Goal: Task Accomplishment & Management: Manage account settings

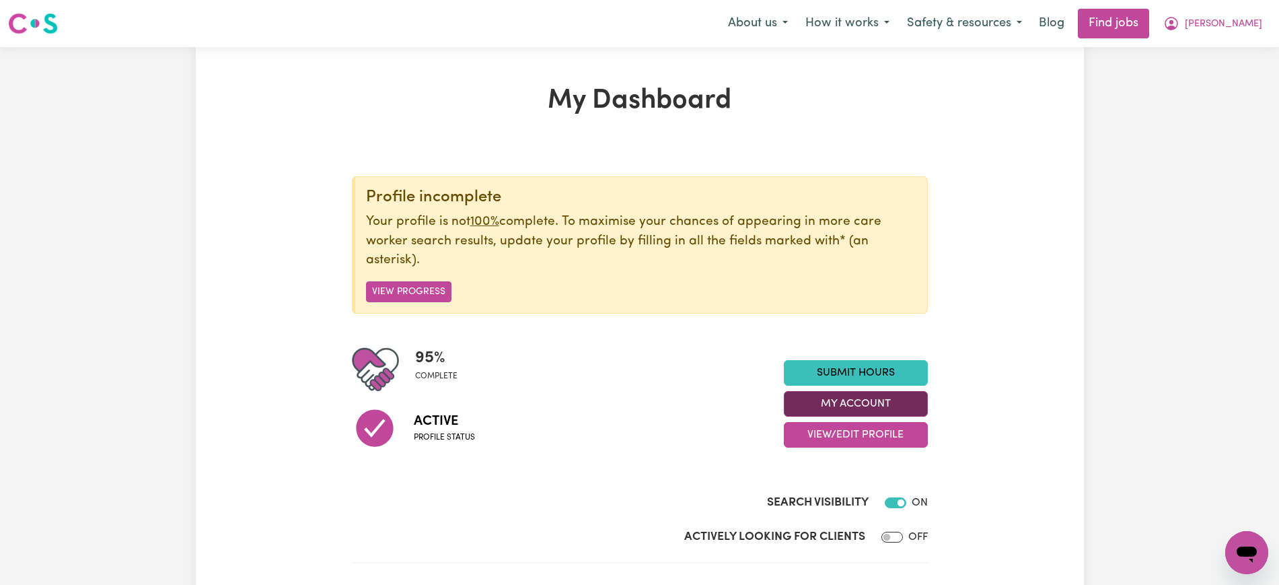
click at [876, 395] on button "My Account" at bounding box center [856, 404] width 144 height 26
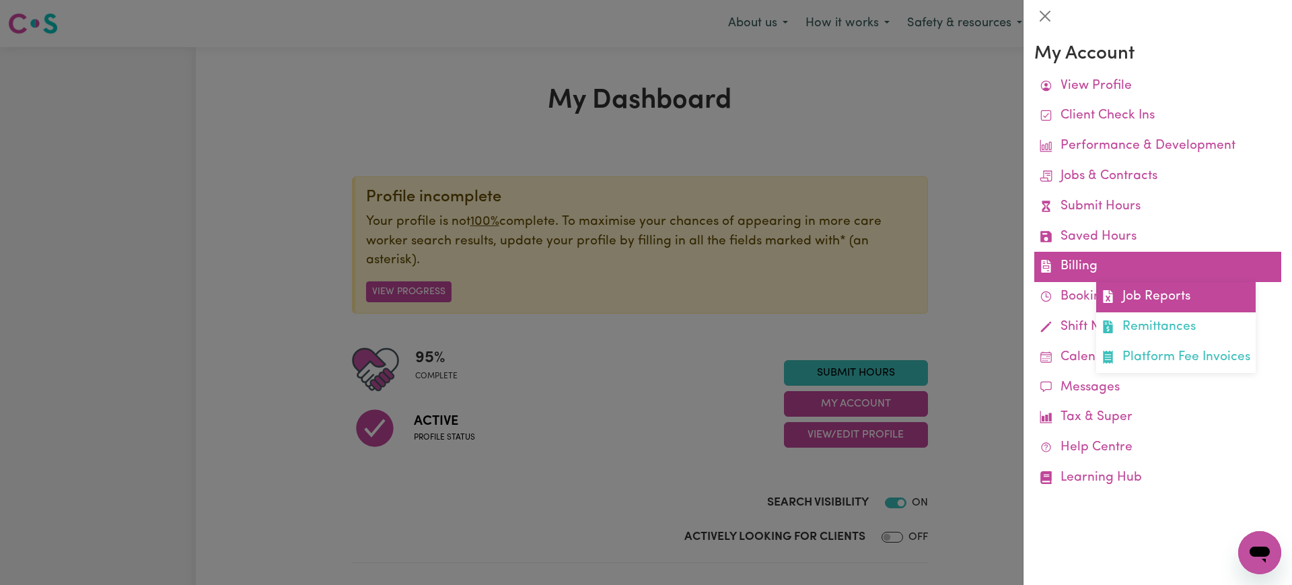
click at [1128, 291] on link "Job Reports" at bounding box center [1175, 297] width 159 height 30
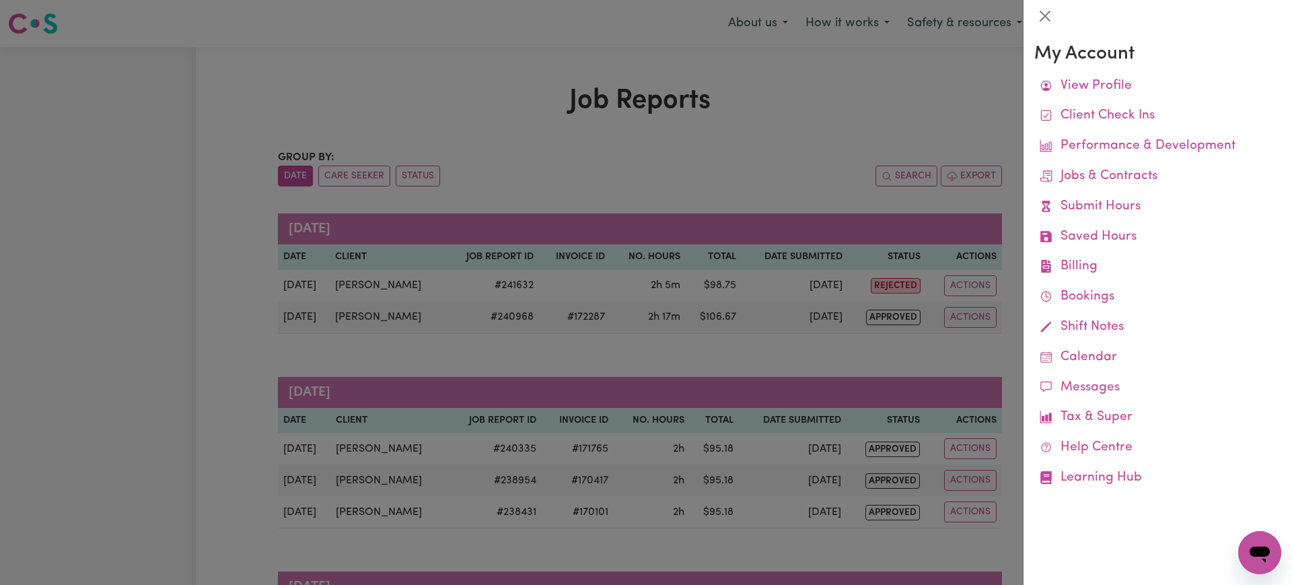
click at [843, 116] on div at bounding box center [646, 292] width 1292 height 585
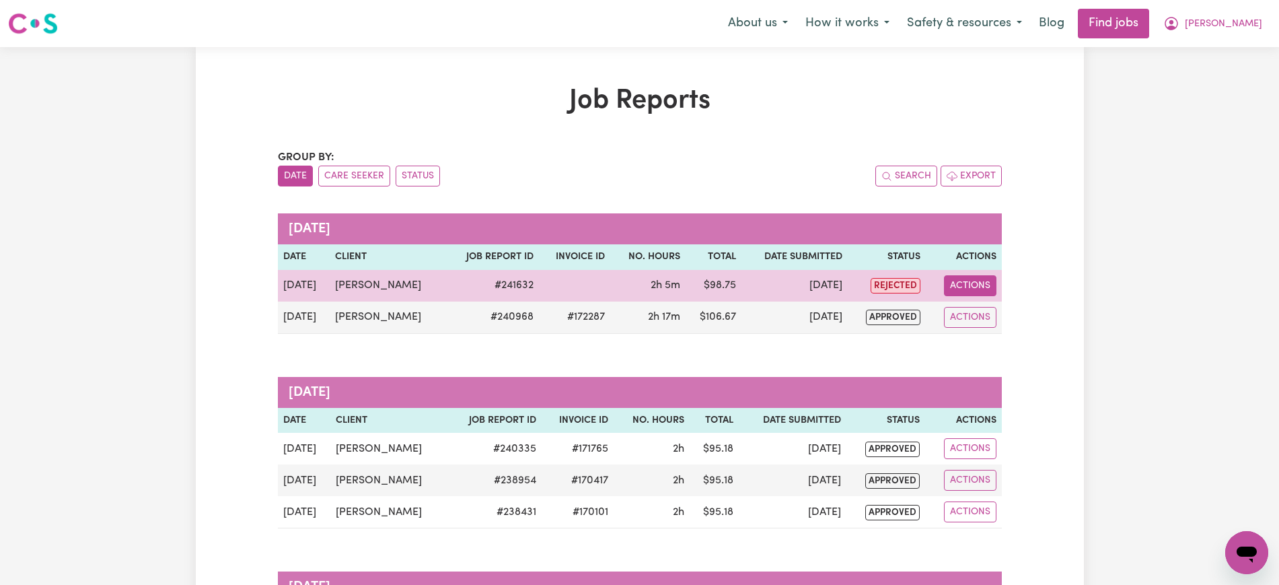
click at [970, 286] on button "Actions" at bounding box center [970, 285] width 52 height 21
click at [986, 312] on link "View Job Report" at bounding box center [1004, 316] width 115 height 27
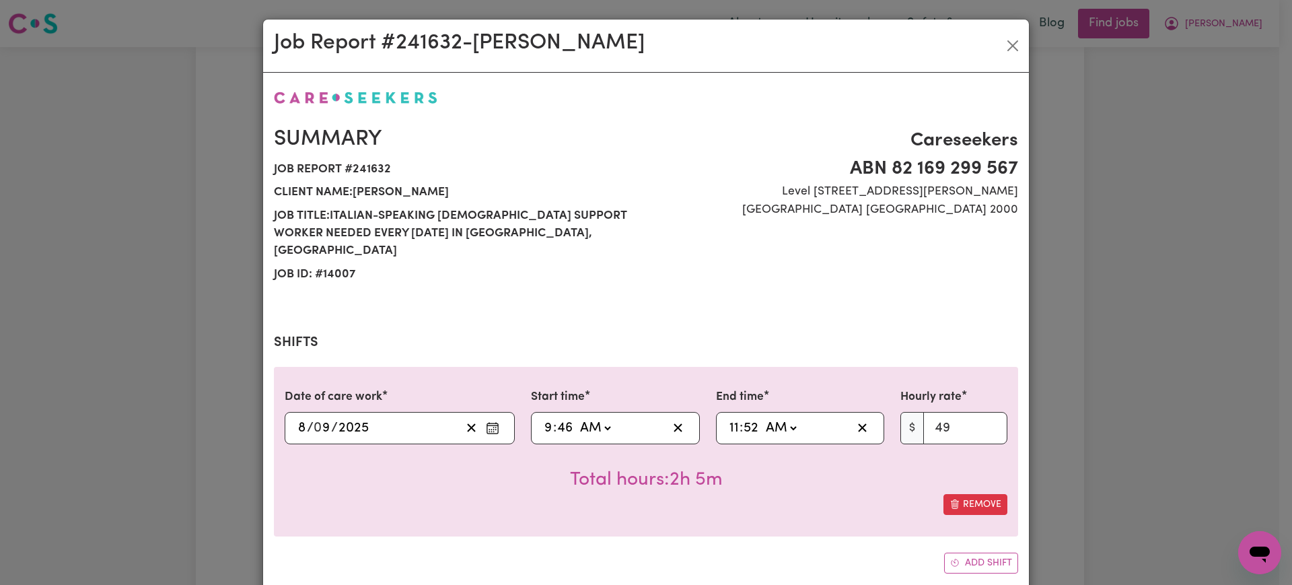
select select "49-Weekday"
click at [542, 418] on div "09:46 9 : 46 AM PM" at bounding box center [604, 428] width 125 height 20
type input "01:46"
type input "1"
type input "10:46"
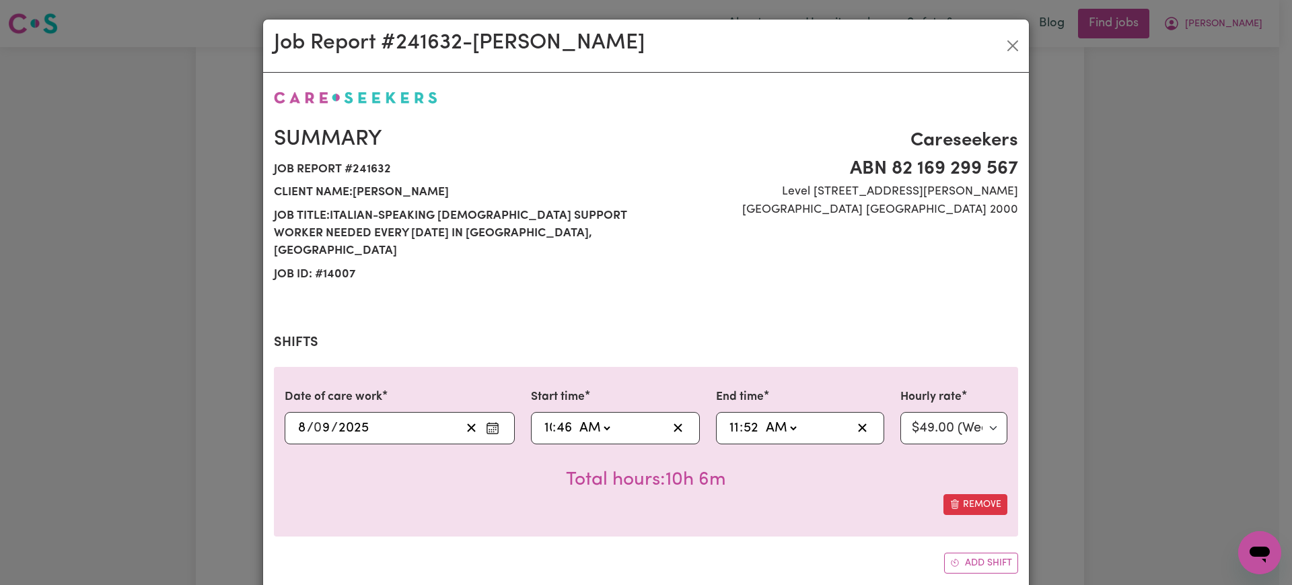
type input "10"
type input "10:00"
type input "0"
type input "01:52"
type input "1"
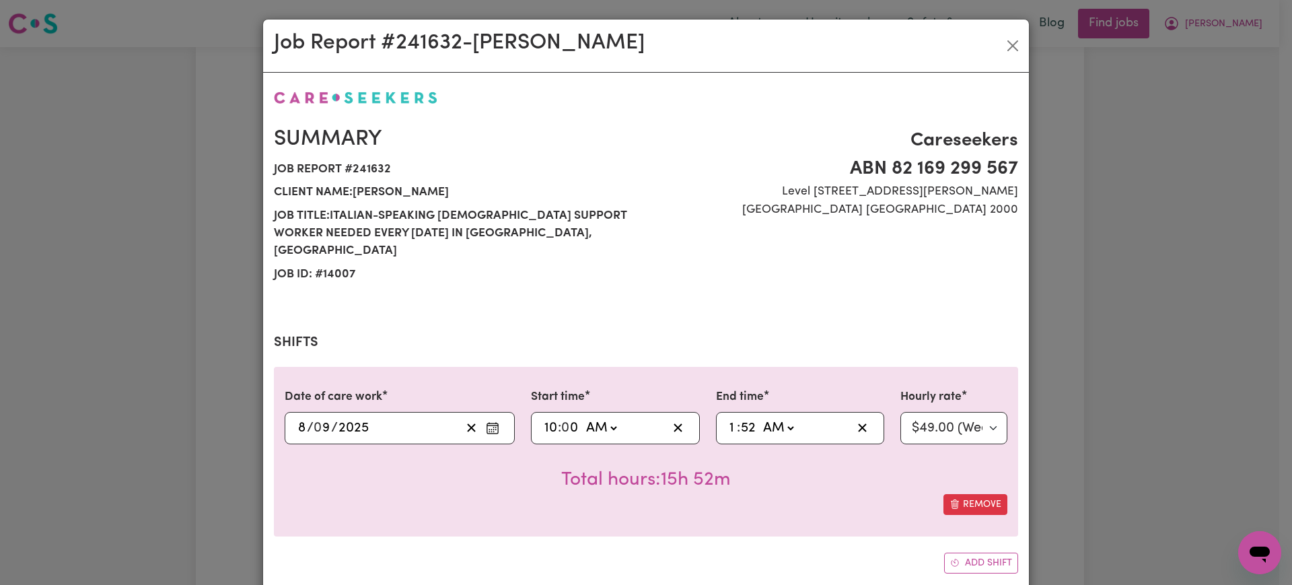
type input "00:52"
type input "12"
type input "00:00"
type input "0"
click at [781, 418] on select "AM PM" at bounding box center [785, 428] width 36 height 20
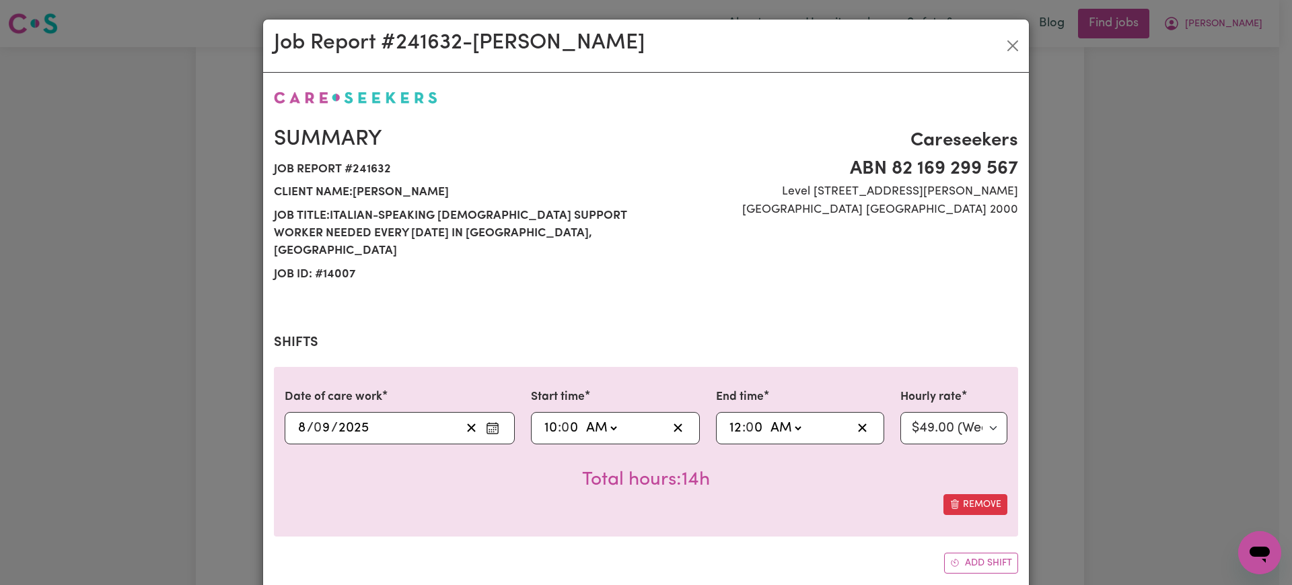
select select "pm"
click at [767, 418] on select "AM PM" at bounding box center [785, 428] width 36 height 20
type input "12:00"
click at [746, 507] on div "Date of care work [DATE] 8 / 0 9 / 2025 Start time 10:00 10 : 0 0 AM PM End tim…" at bounding box center [646, 451] width 744 height 169
click at [1140, 325] on div "Job Report # 241632 - [PERSON_NAME] Summary Job report # 241632 Client name: [P…" at bounding box center [646, 292] width 1292 height 585
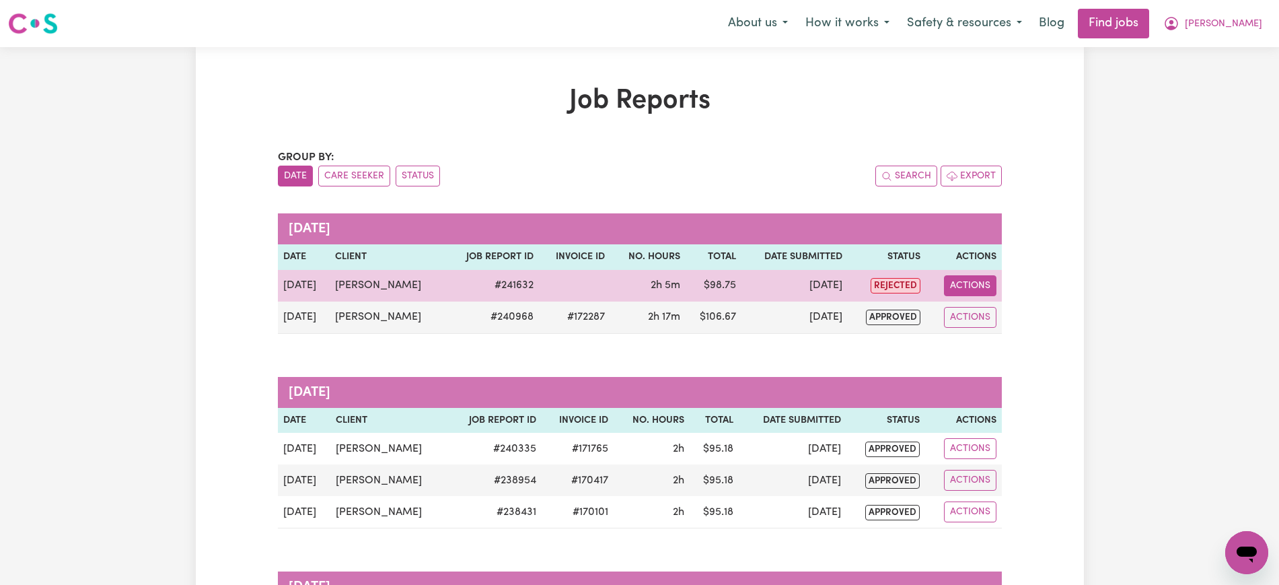
click at [963, 286] on button "Actions" at bounding box center [970, 285] width 52 height 21
click at [983, 312] on link "View Job Report" at bounding box center [1004, 316] width 115 height 27
select select "49-Weekday"
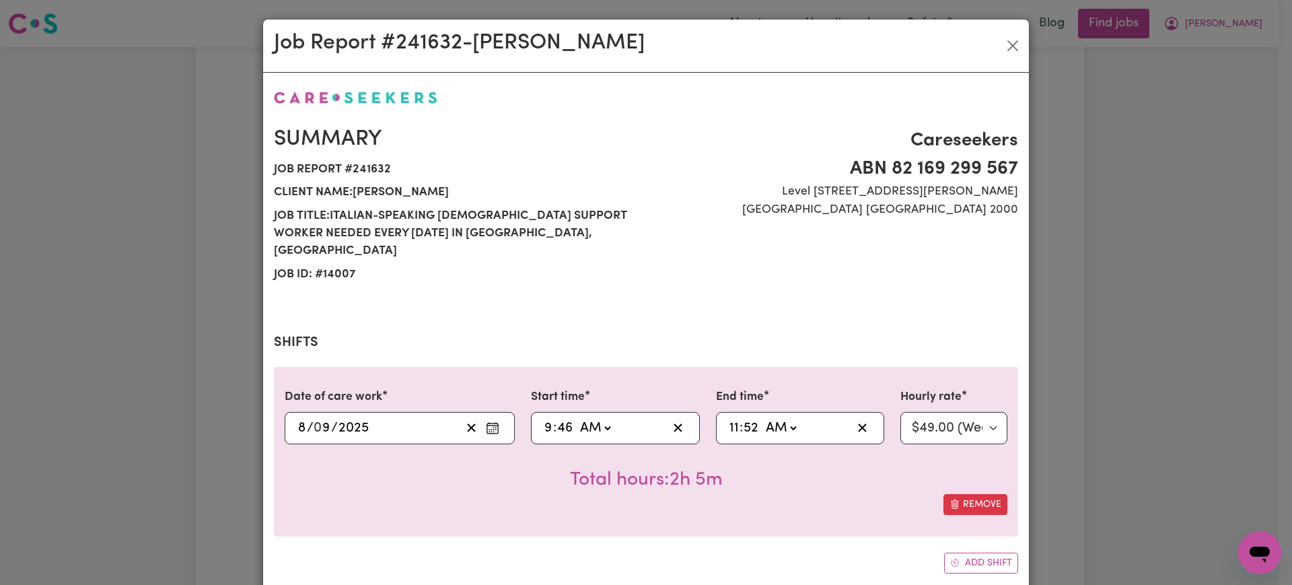
click at [544, 418] on input "9" at bounding box center [548, 428] width 9 height 20
type input "01:46"
type input "1"
type input "10:46"
type input "10"
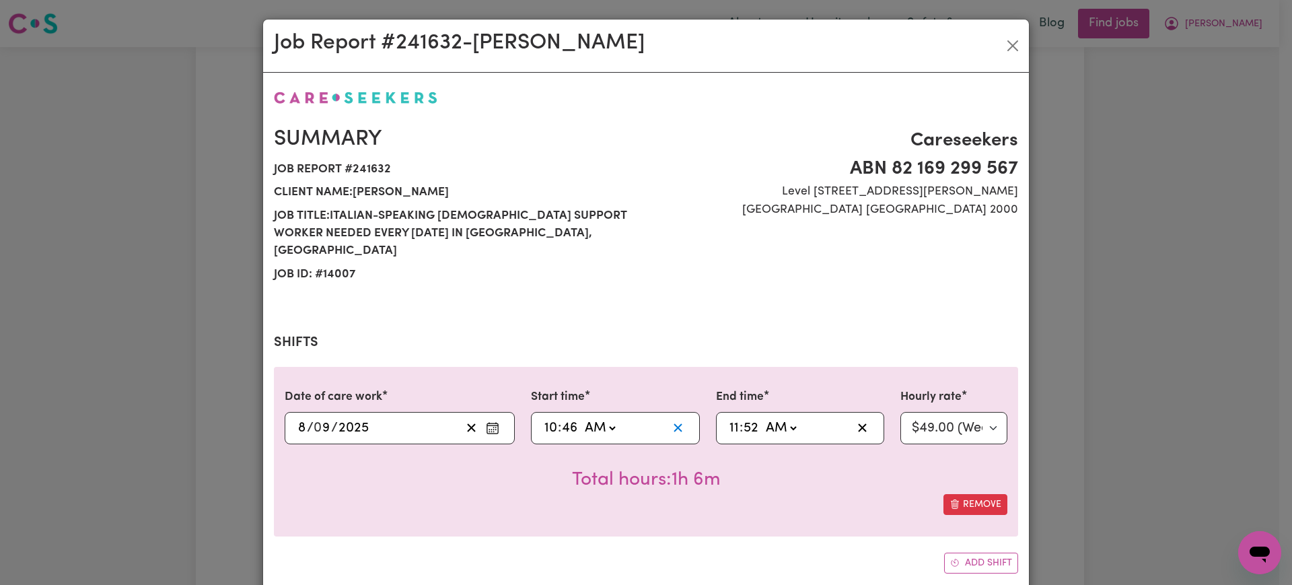
type input "10:00"
type input "0"
type input "01:52"
type input "1"
type input "00:52"
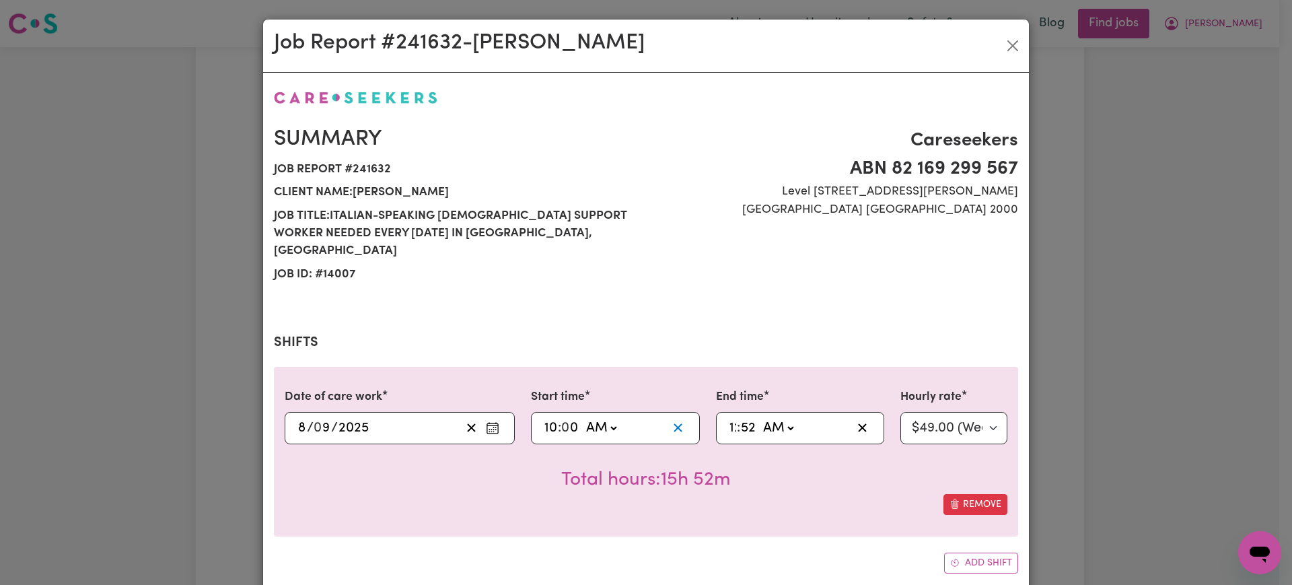
type input "12"
type input "00:00"
type input "0"
select select "pm"
type input "12:00"
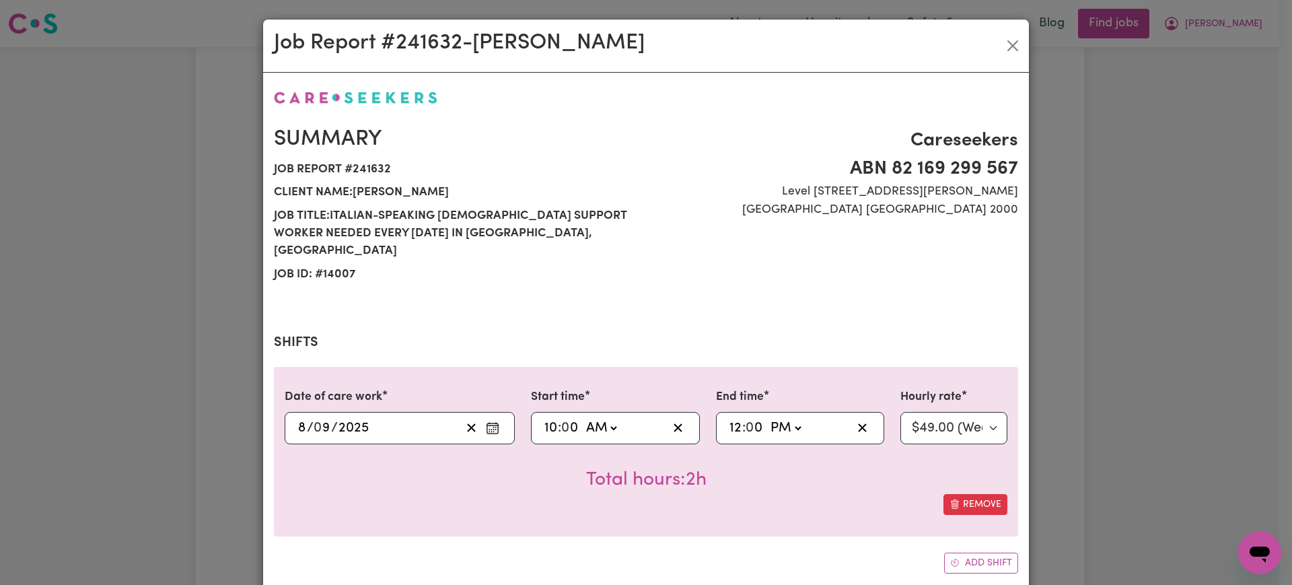
click at [771, 509] on div "Date of care work [DATE] 8 / 0 9 / 2025 Start time 10:00 10 : 0 0 AM PM End tim…" at bounding box center [646, 451] width 744 height 169
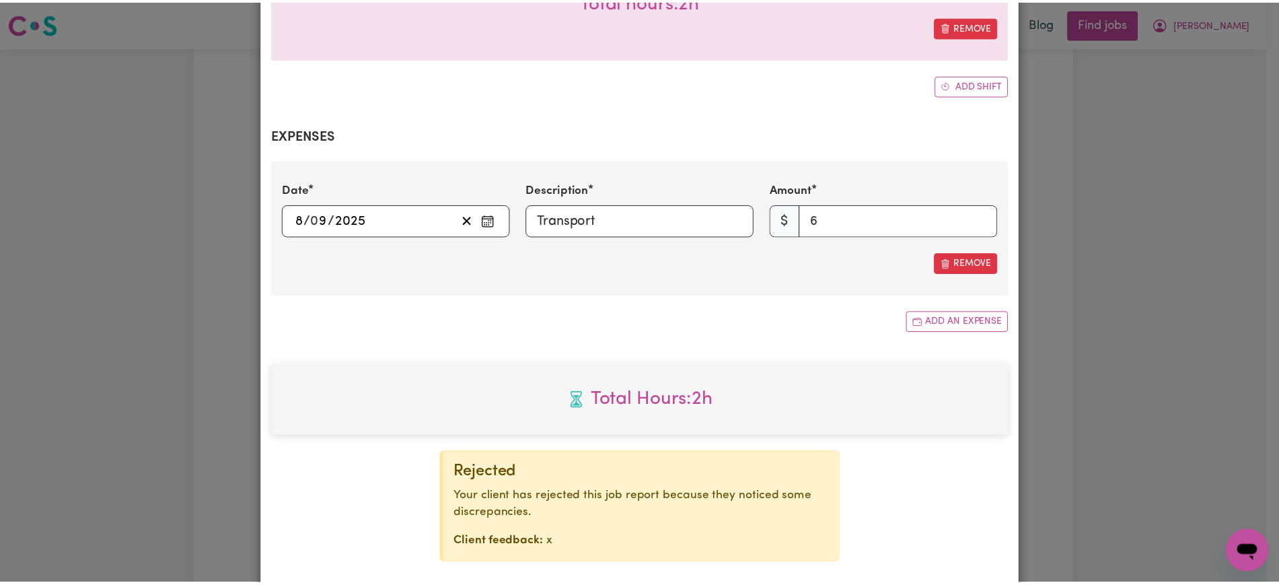
scroll to position [505, 0]
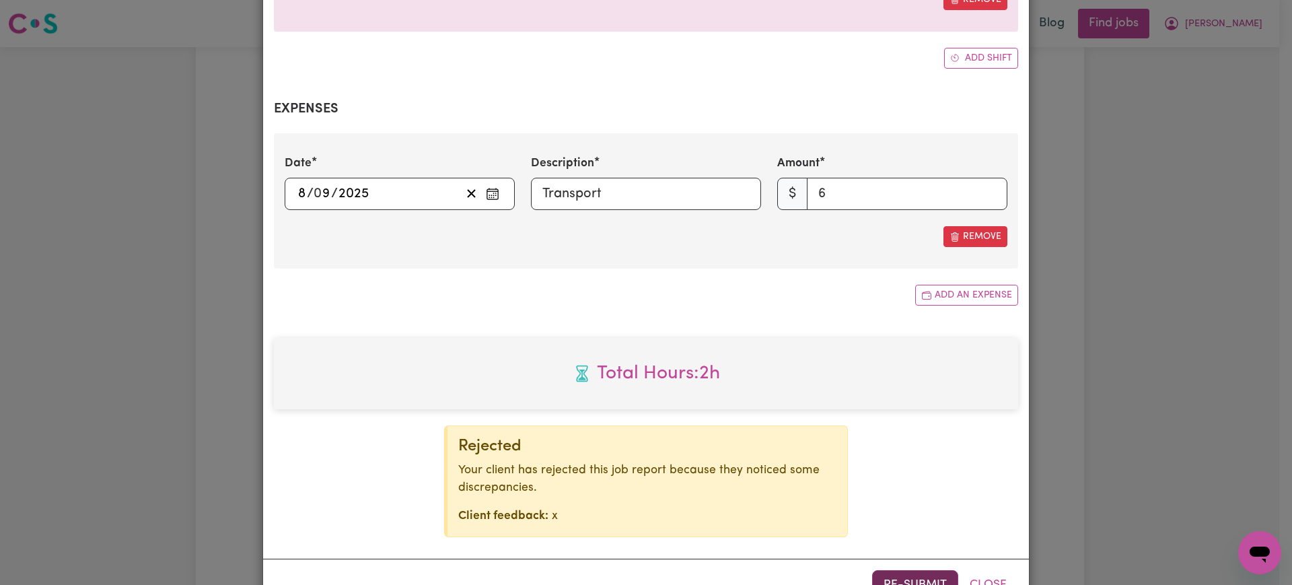
click at [910, 570] on button "Re-submit" at bounding box center [915, 585] width 86 height 30
click at [1141, 402] on div "Job Report # 241632 - [PERSON_NAME] Summary Job report # 241632 Client name: [P…" at bounding box center [646, 292] width 1292 height 585
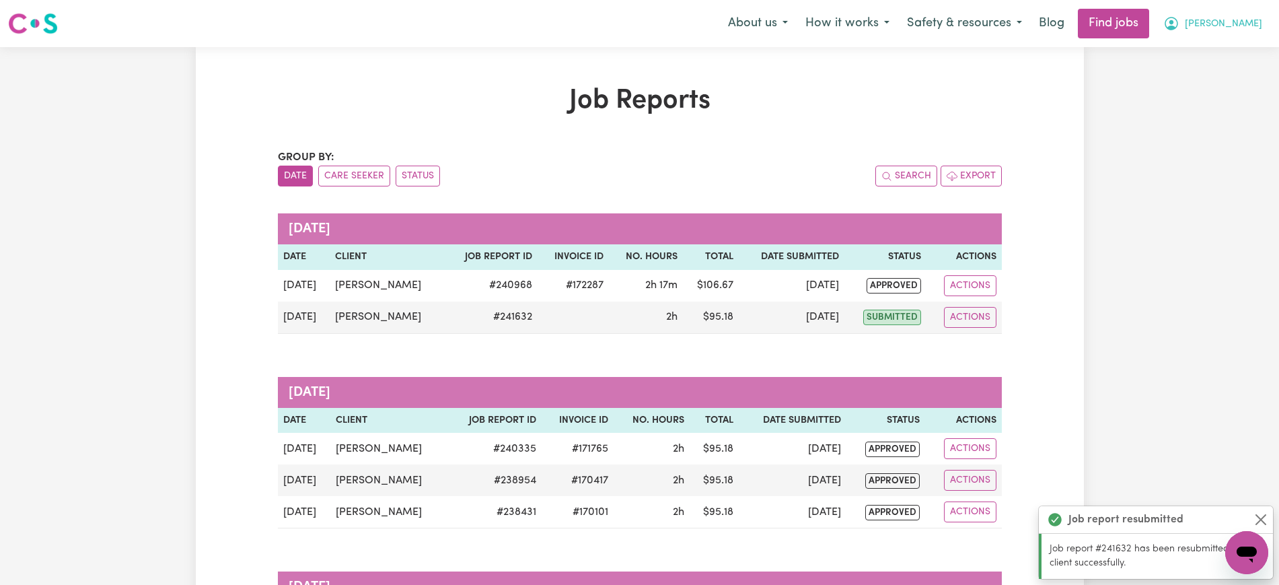
click at [1253, 11] on button "[PERSON_NAME]" at bounding box center [1213, 23] width 116 height 28
click at [1212, 98] on link "Logout" at bounding box center [1217, 103] width 106 height 26
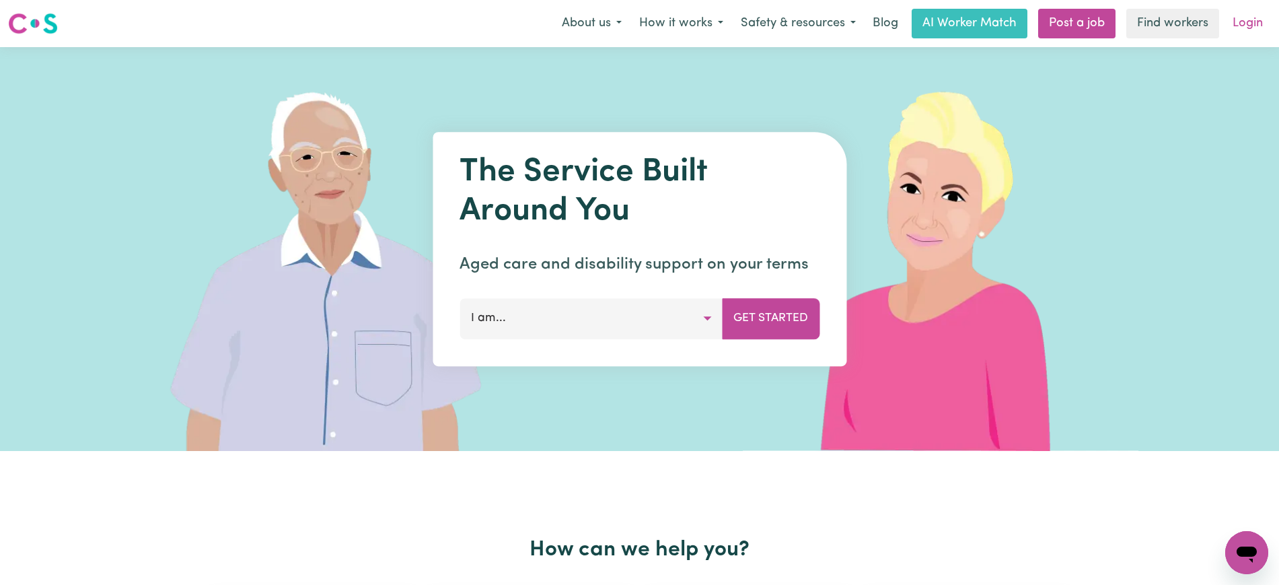
click at [1237, 18] on link "Login" at bounding box center [1248, 24] width 46 height 30
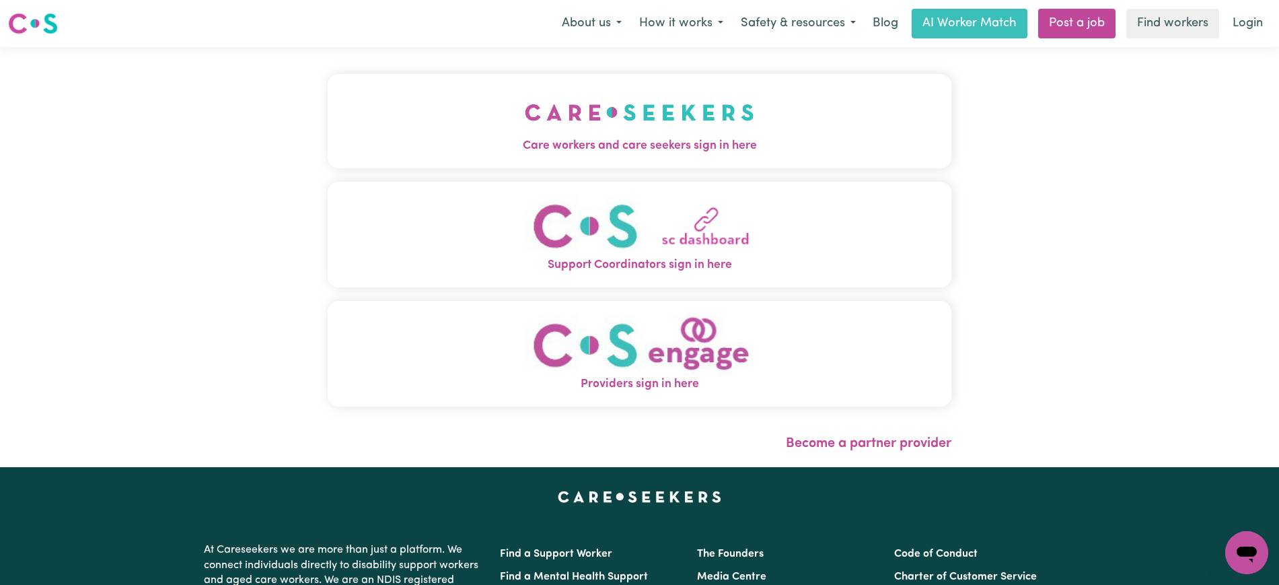
click at [466, 129] on button "Care workers and care seekers sign in here" at bounding box center [640, 121] width 624 height 94
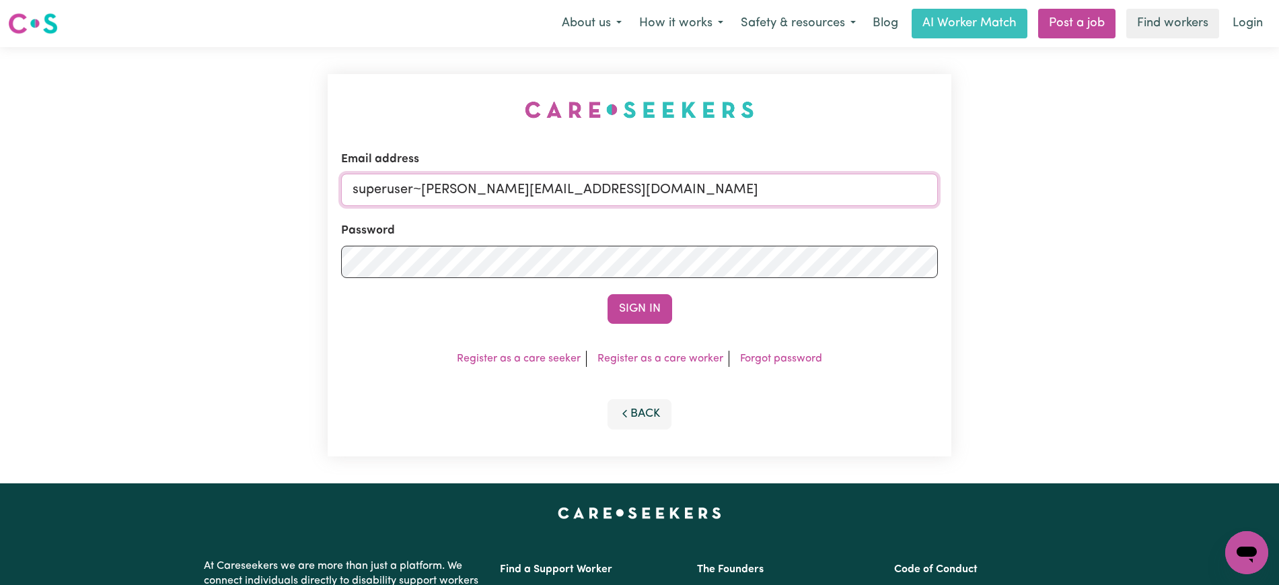
drag, startPoint x: 420, startPoint y: 190, endPoint x: 1246, endPoint y: 180, distance: 825.8
click at [1260, 194] on div "Email address superuser~[PERSON_NAME][EMAIL_ADDRESS][DOMAIN_NAME] Password Sign…" at bounding box center [639, 265] width 1279 height 436
type input "[EMAIL_ADDRESS][DOMAIN_NAME]"
click at [608, 294] on button "Sign In" at bounding box center [640, 309] width 65 height 30
